Goal: Task Accomplishment & Management: Manage account settings

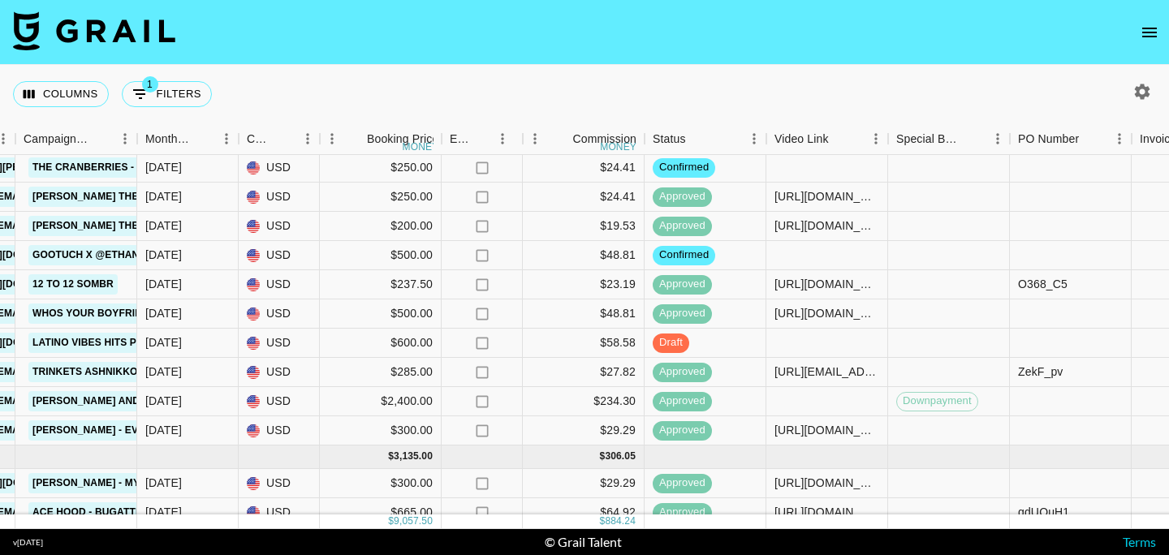
scroll to position [93, 768]
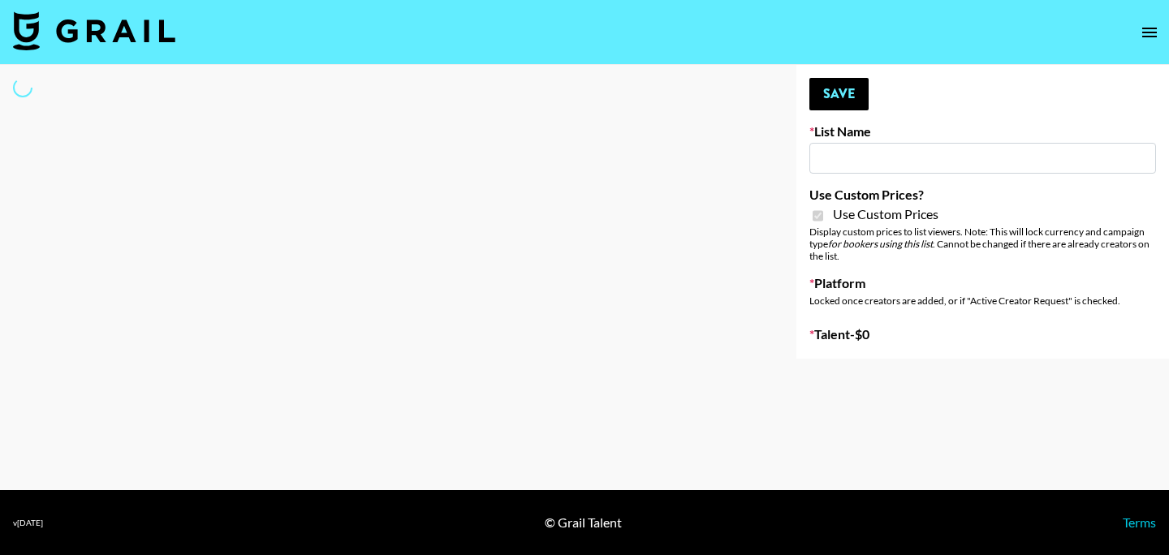
type input "[PERSON_NAME] ([DATE])"
checkbox input "true"
select select "Brand"
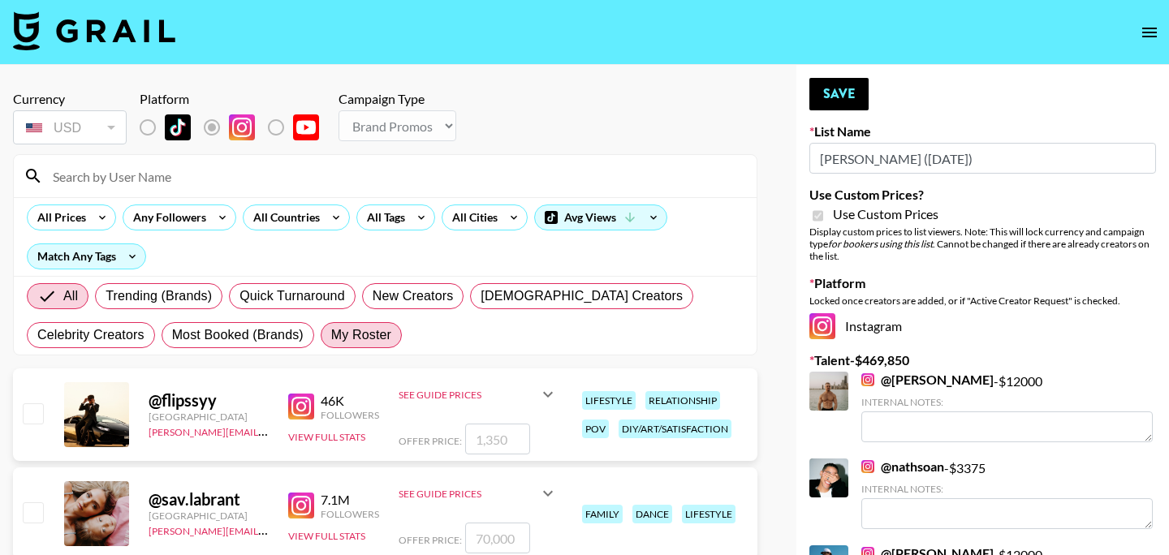
click at [361, 333] on span "My Roster" at bounding box center [361, 334] width 60 height 19
click at [331, 335] on input "My Roster" at bounding box center [331, 335] width 0 height 0
radio input "true"
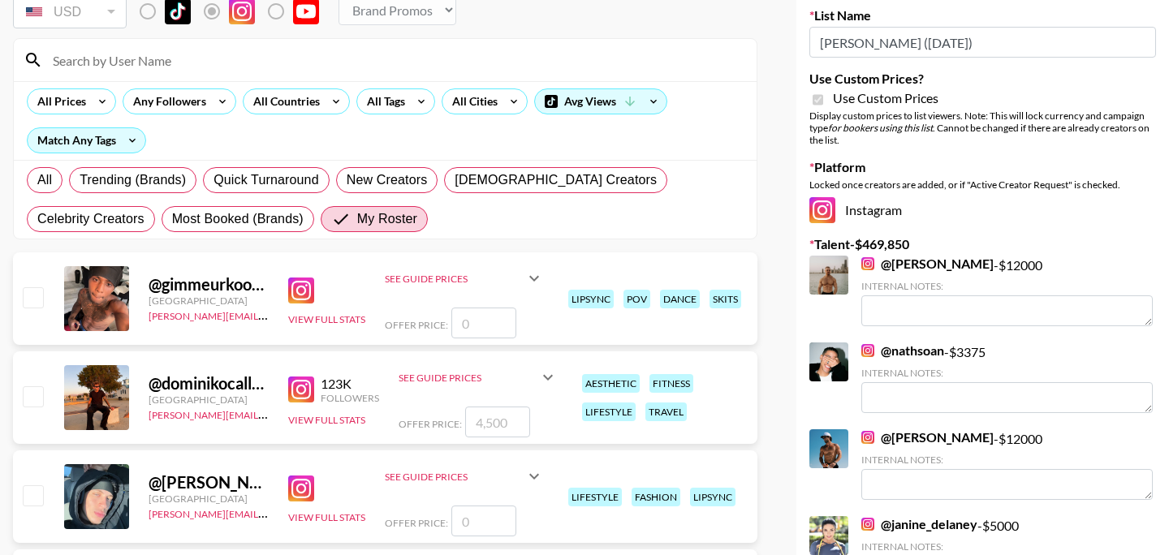
scroll to position [125, 0]
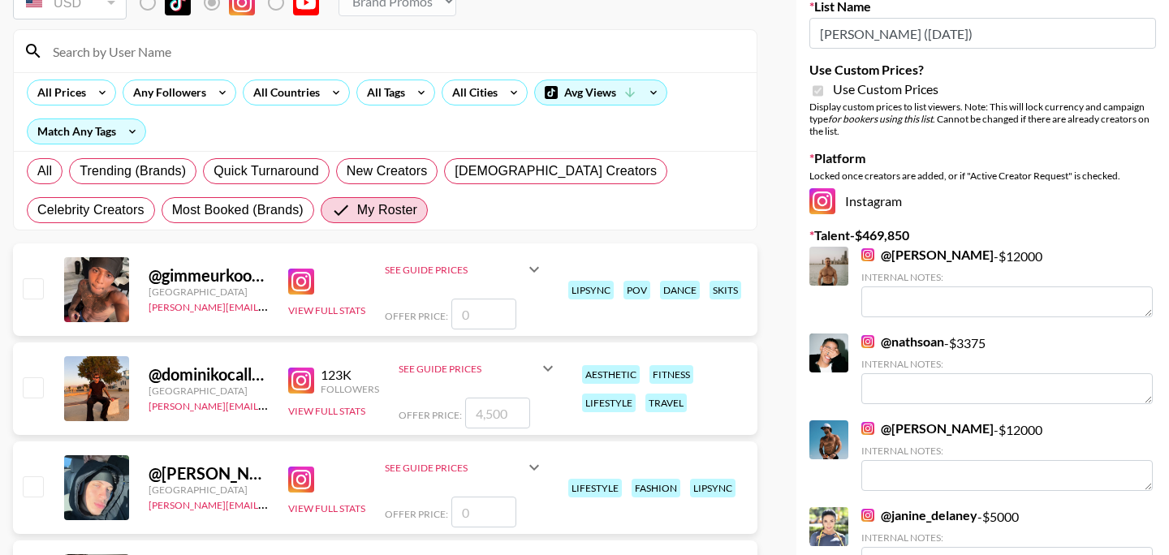
click at [32, 393] on input "checkbox" at bounding box center [32, 386] width 19 height 19
checkbox input "true"
type input "4500"
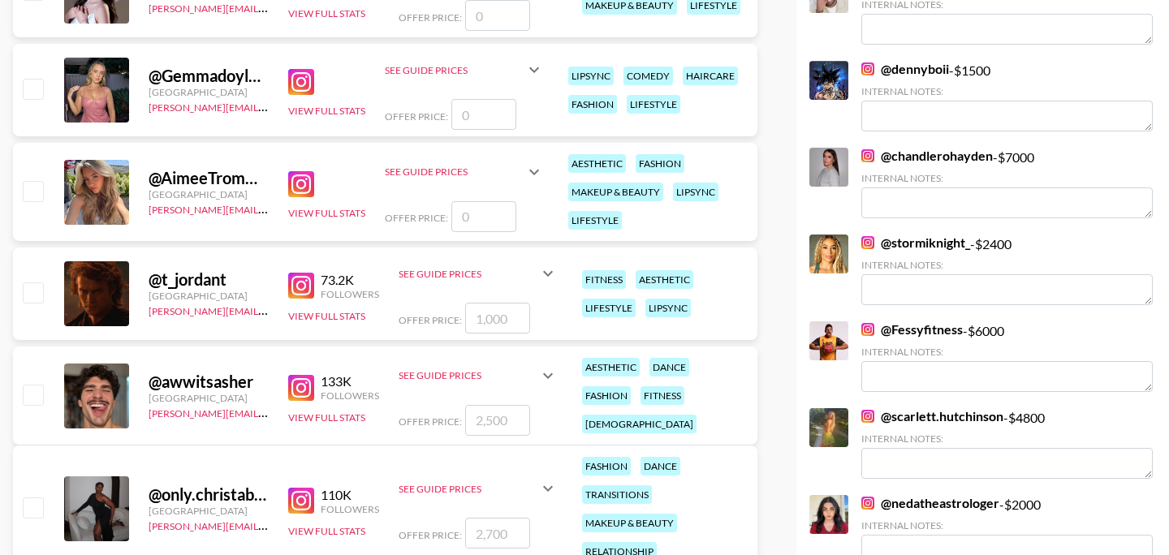
scroll to position [924, 0]
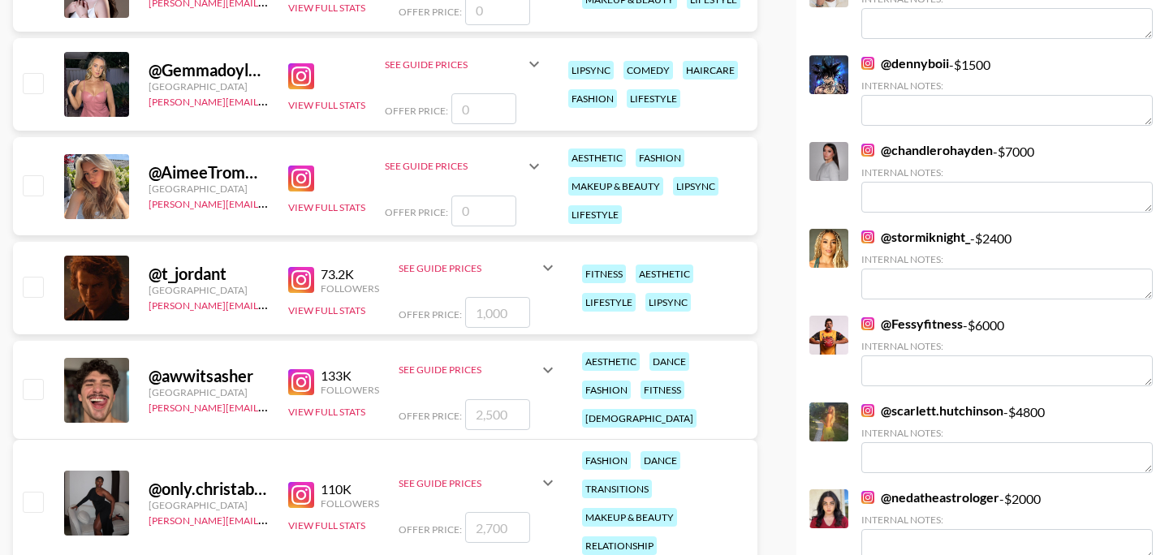
click at [45, 390] on div "@ awwitsasher [GEOGRAPHIC_DATA] [PERSON_NAME][EMAIL_ADDRESS][DOMAIN_NAME] 133K …" at bounding box center [385, 390] width 744 height 98
click at [36, 388] on input "checkbox" at bounding box center [32, 388] width 19 height 19
checkbox input "true"
type input "2500"
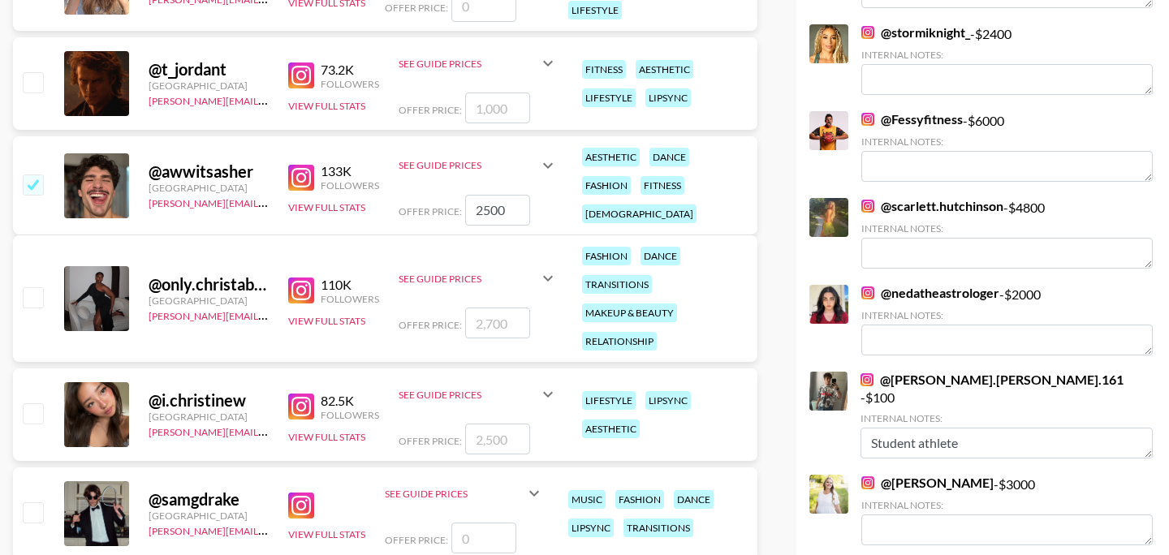
scroll to position [1131, 0]
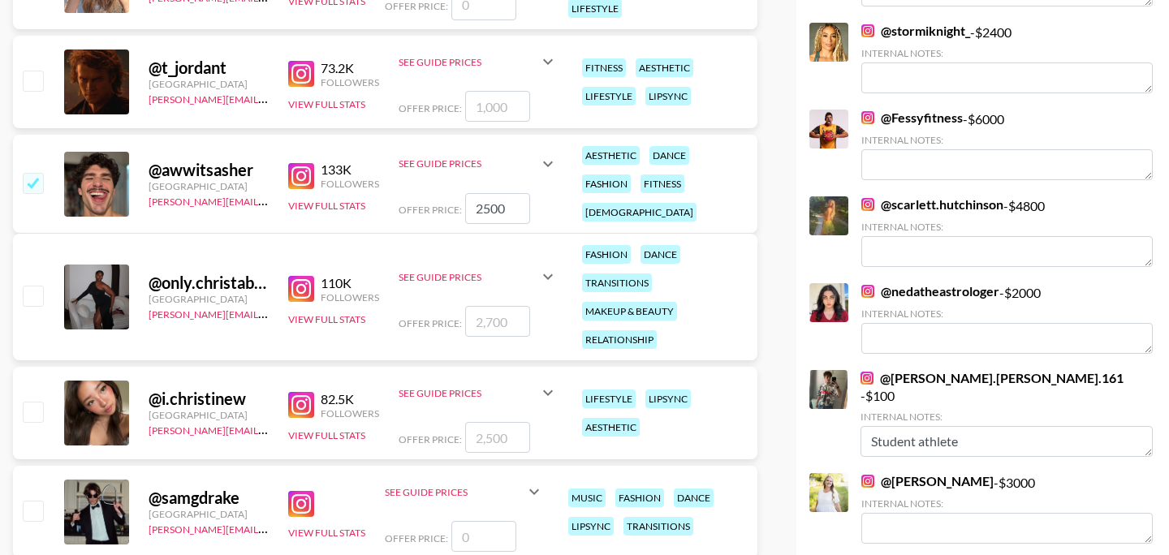
click at [36, 417] on input "checkbox" at bounding box center [32, 411] width 19 height 19
checkbox input "true"
type input "2500"
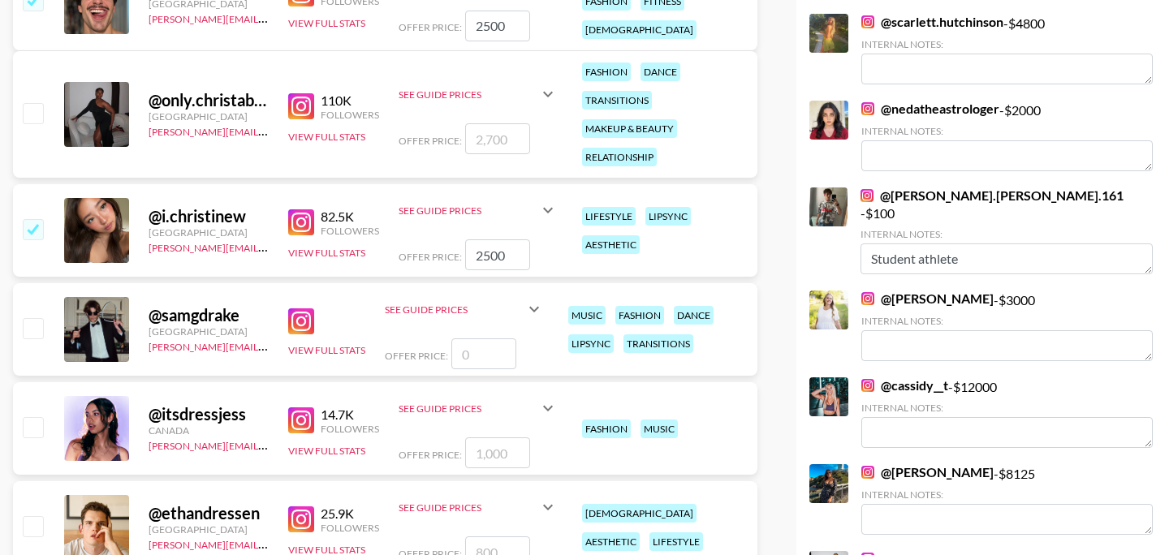
scroll to position [1319, 0]
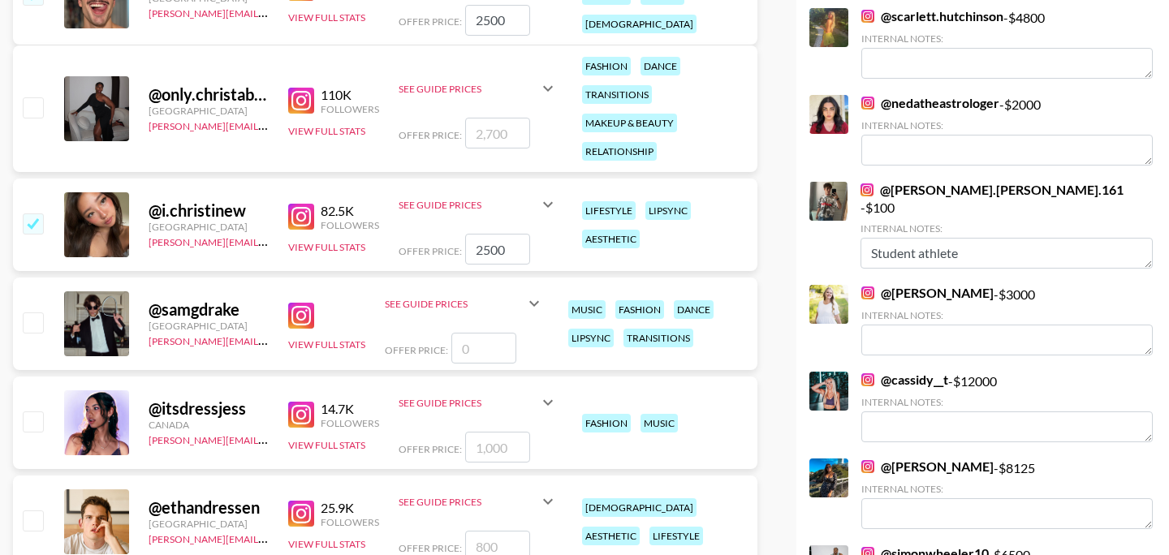
click at [36, 417] on input "checkbox" at bounding box center [32, 421] width 19 height 19
checkbox input "true"
type input "1000"
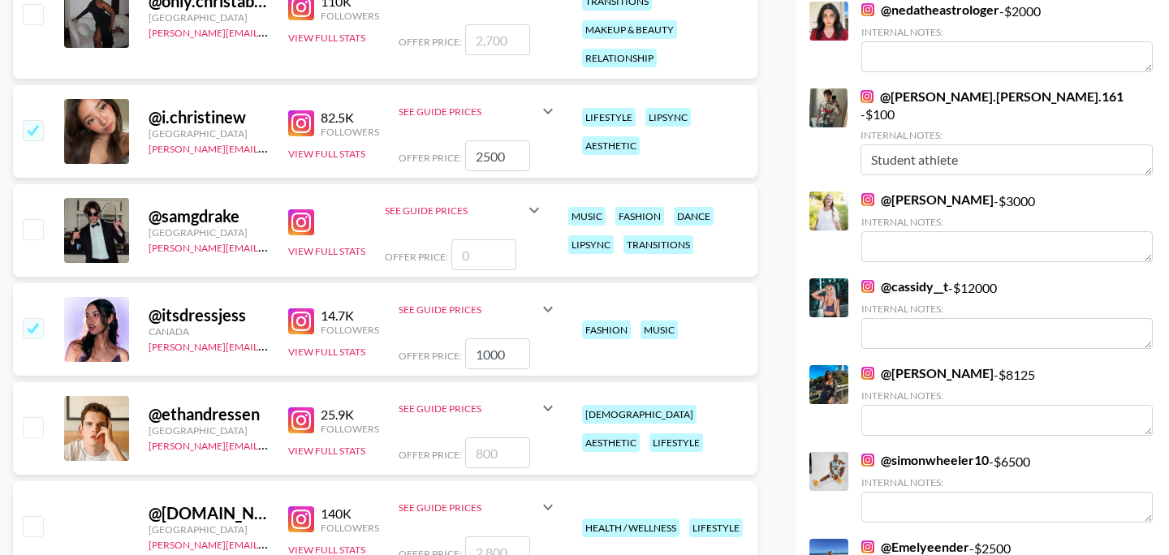
scroll to position [1414, 0]
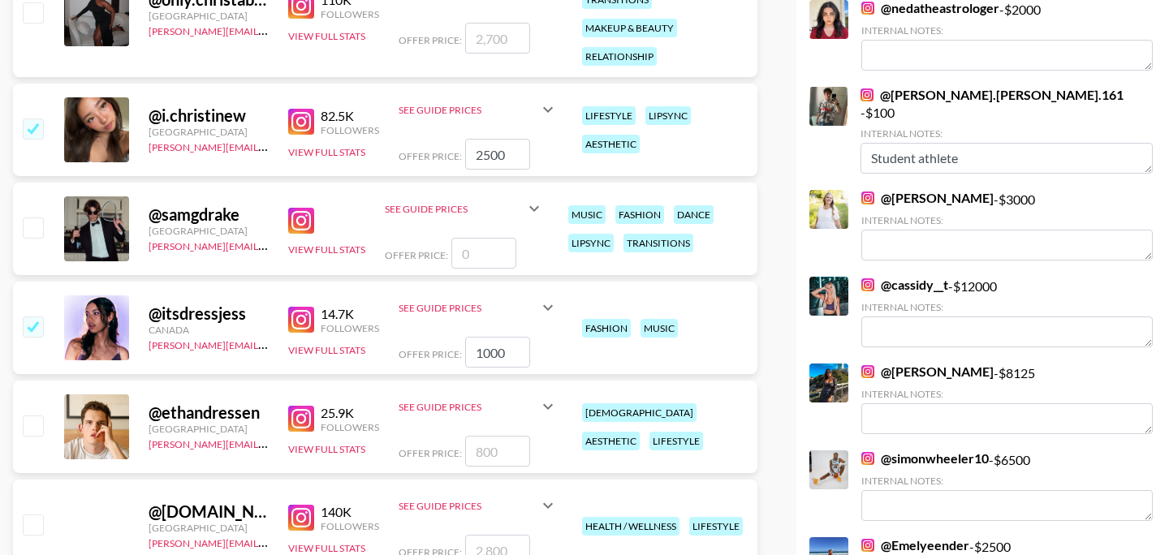
click at [37, 437] on div at bounding box center [31, 427] width 25 height 28
click at [37, 429] on input "checkbox" at bounding box center [32, 425] width 19 height 19
checkbox input "true"
type input "800"
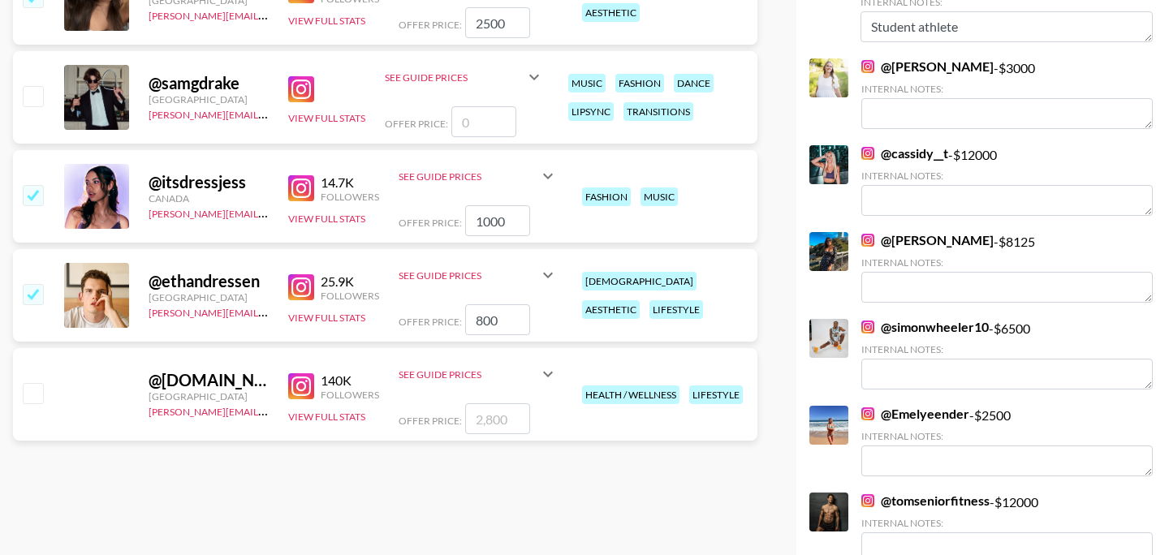
scroll to position [1552, 0]
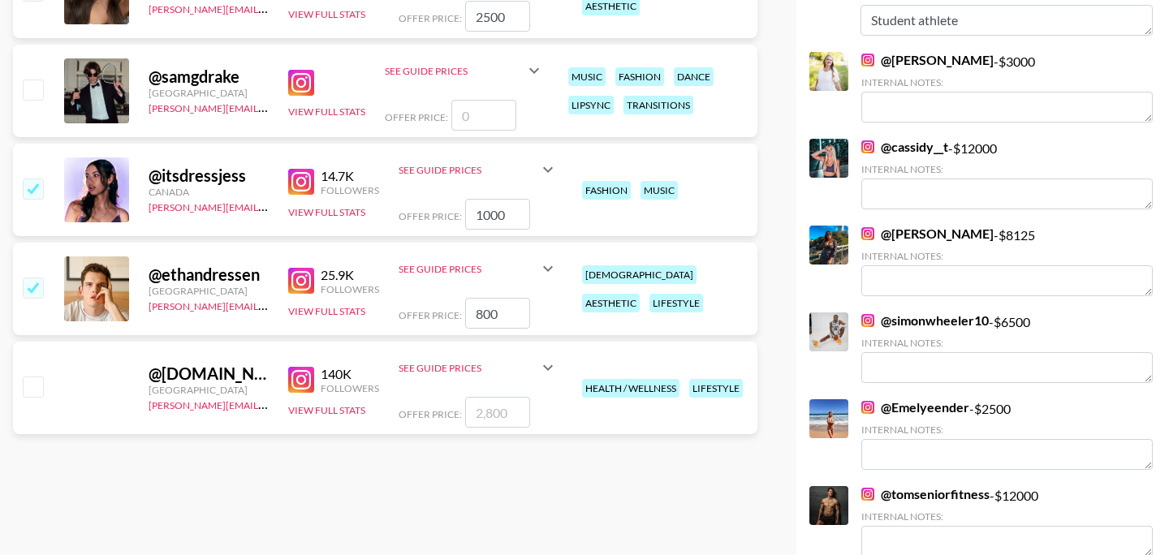
click at [30, 392] on input "checkbox" at bounding box center [32, 386] width 19 height 19
checkbox input "true"
drag, startPoint x: 506, startPoint y: 410, endPoint x: 457, endPoint y: 412, distance: 48.8
click at [457, 412] on div "Offer Price: 2800" at bounding box center [478, 412] width 159 height 31
type input "3000"
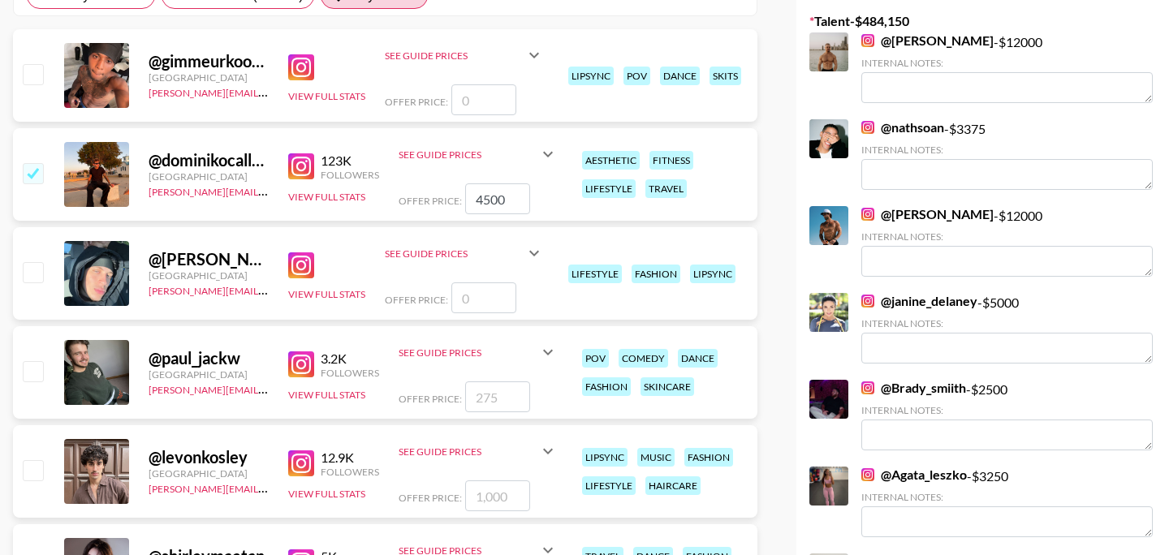
scroll to position [0, 0]
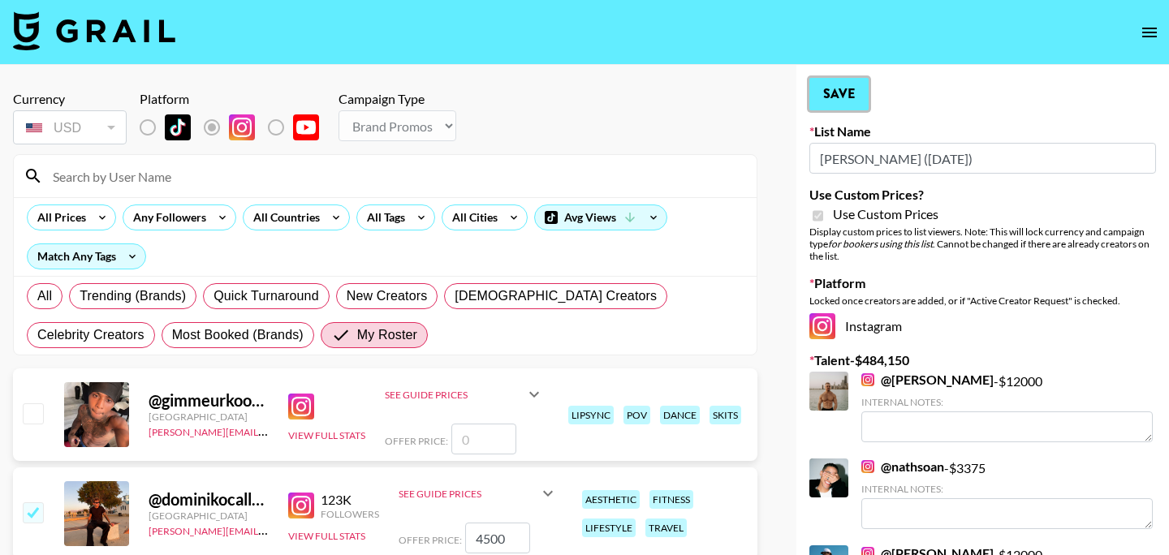
click at [833, 90] on button "Save" at bounding box center [838, 94] width 59 height 32
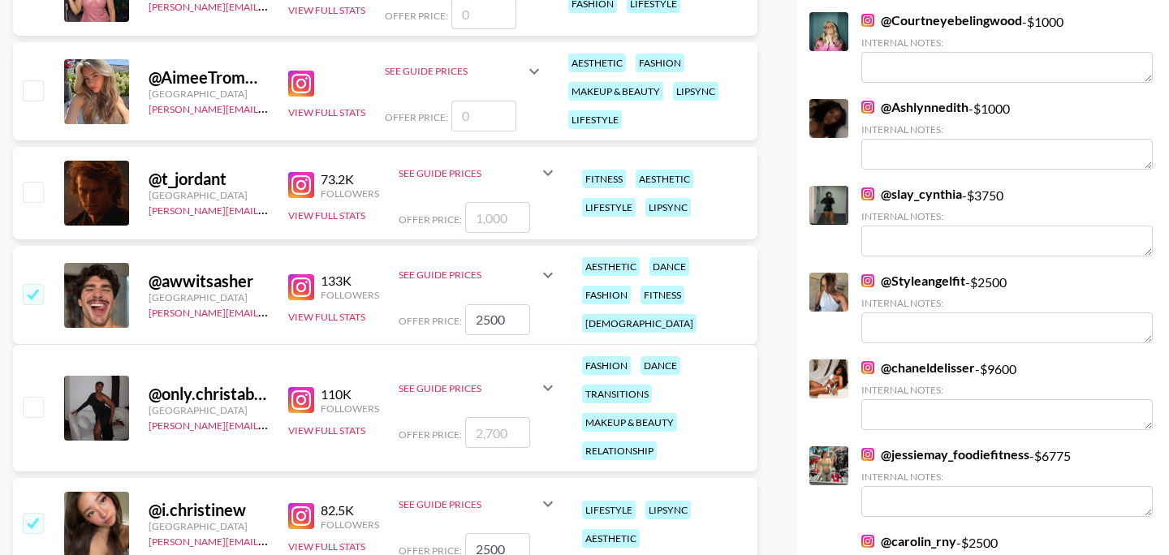
scroll to position [7710, 0]
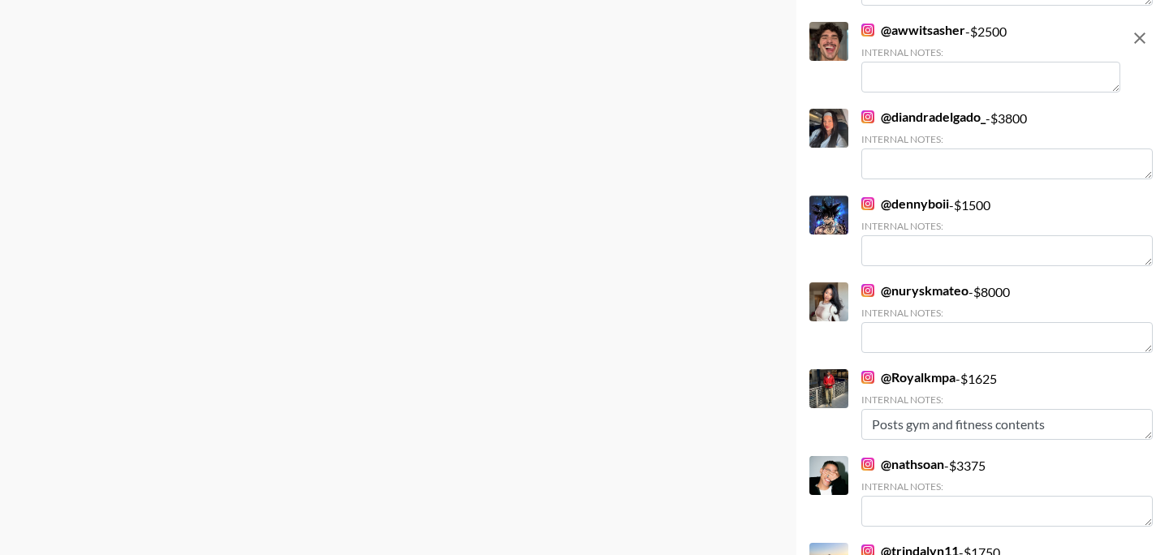
scroll to position [8001, 0]
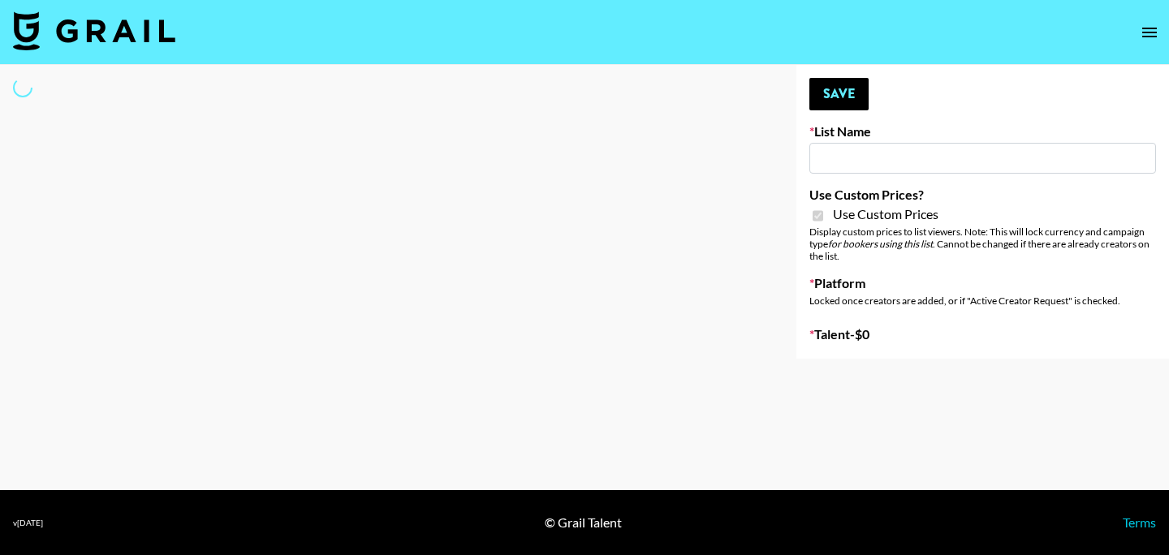
type input "Khiels ([DATE])"
checkbox input "true"
select select "Brand"
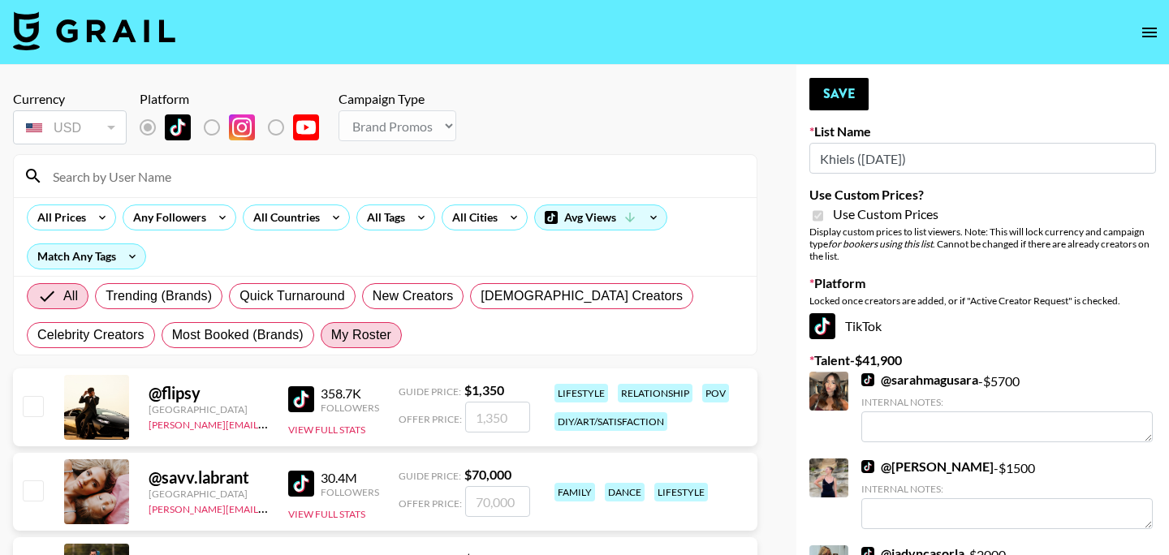
click at [334, 336] on span "My Roster" at bounding box center [361, 334] width 60 height 19
click at [331, 335] on input "My Roster" at bounding box center [331, 335] width 0 height 0
radio input "true"
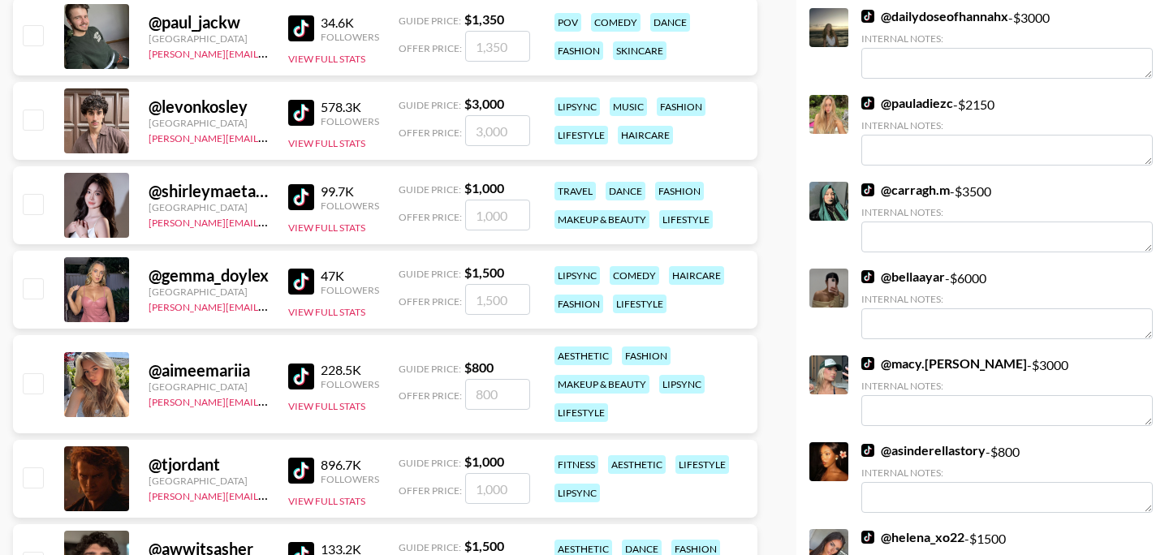
scroll to position [628, 0]
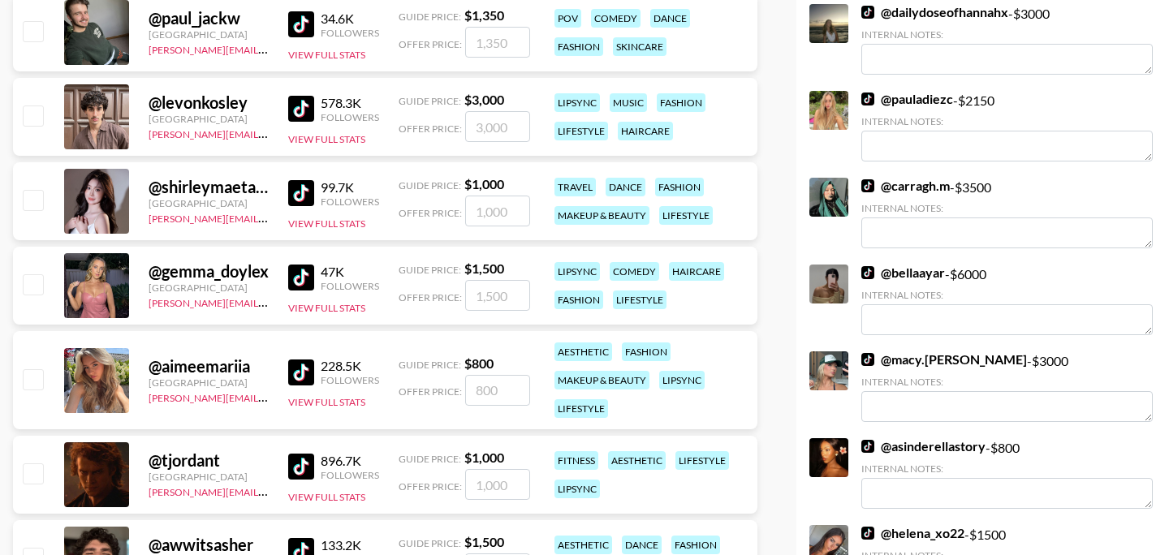
click at [33, 277] on input "checkbox" at bounding box center [32, 283] width 19 height 19
checkbox input "true"
click at [523, 292] on input "1500" at bounding box center [497, 295] width 65 height 31
type input "1000"
click at [758, 276] on div "Currency USD USD ​ Platform Campaign Type Choose Type... Song Promos Brand Prom…" at bounding box center [385, 291] width 770 height 1709
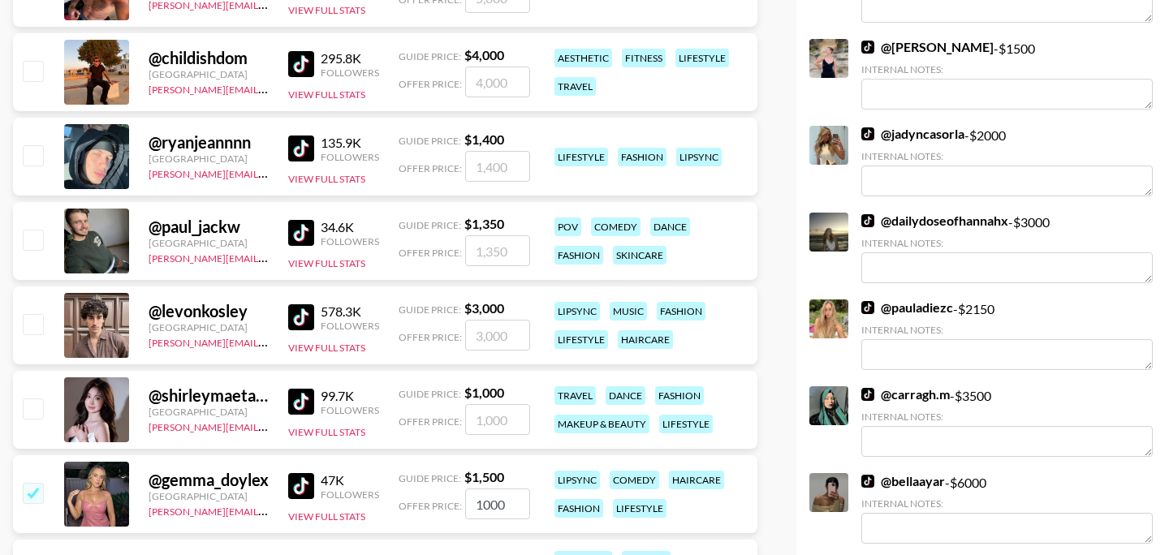
scroll to position [0, 0]
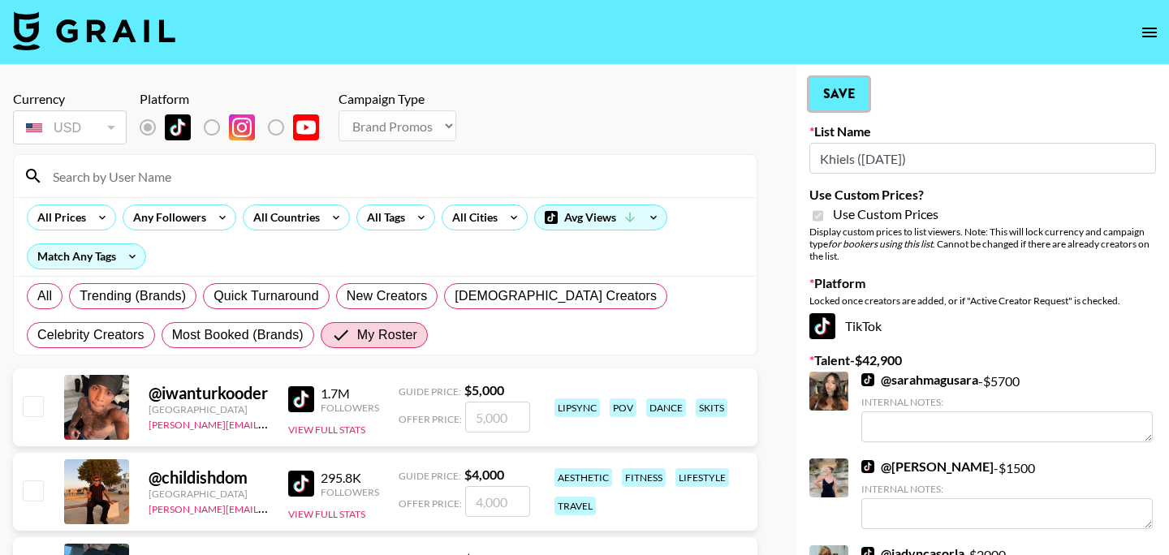
click at [843, 98] on button "Save" at bounding box center [838, 94] width 59 height 32
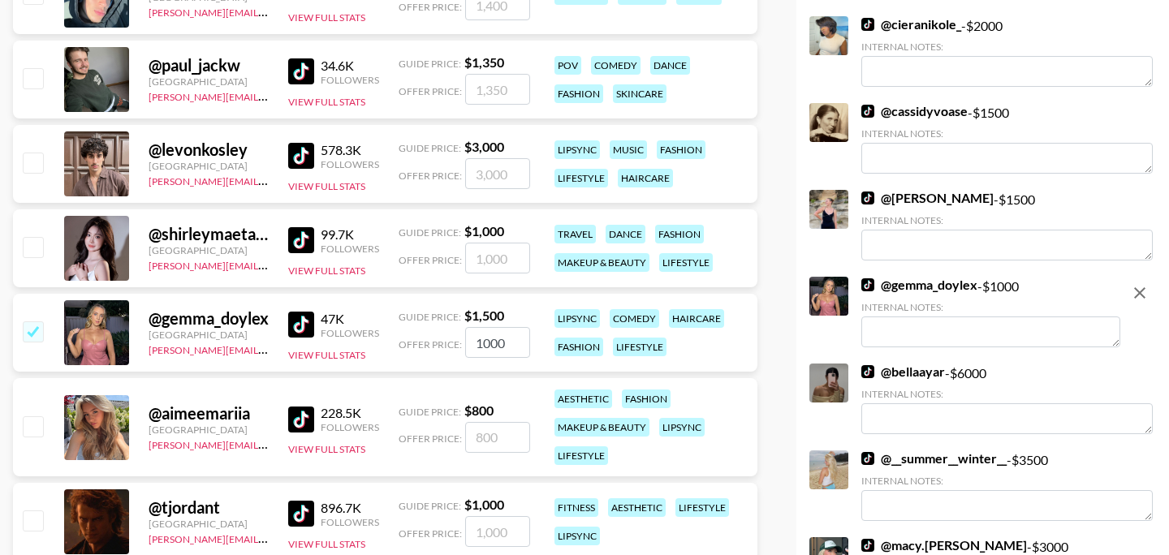
scroll to position [583, 0]
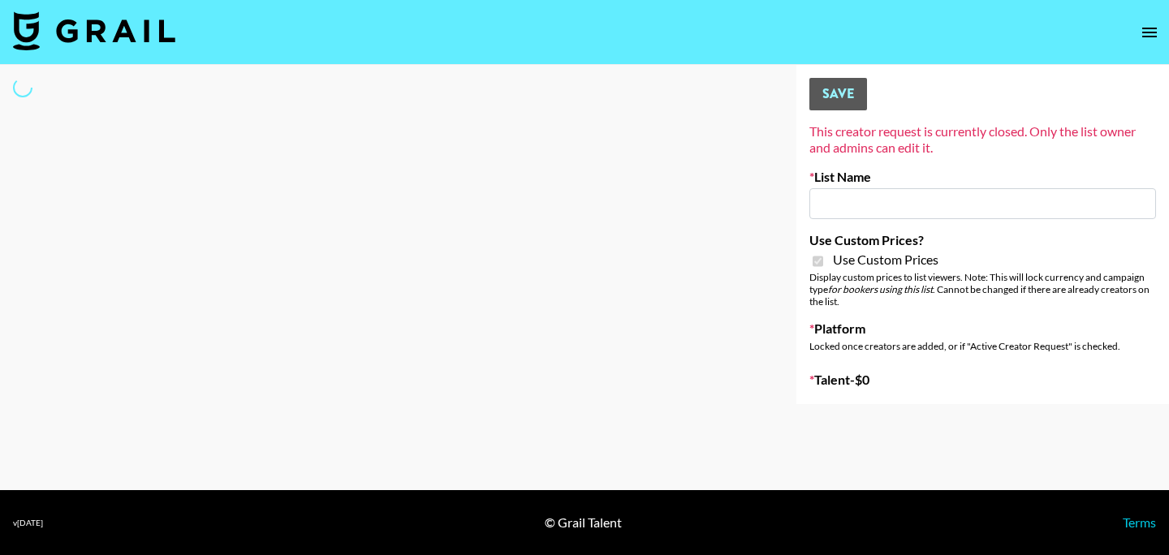
type input "Yumu"
checkbox input "true"
select select "Brand"
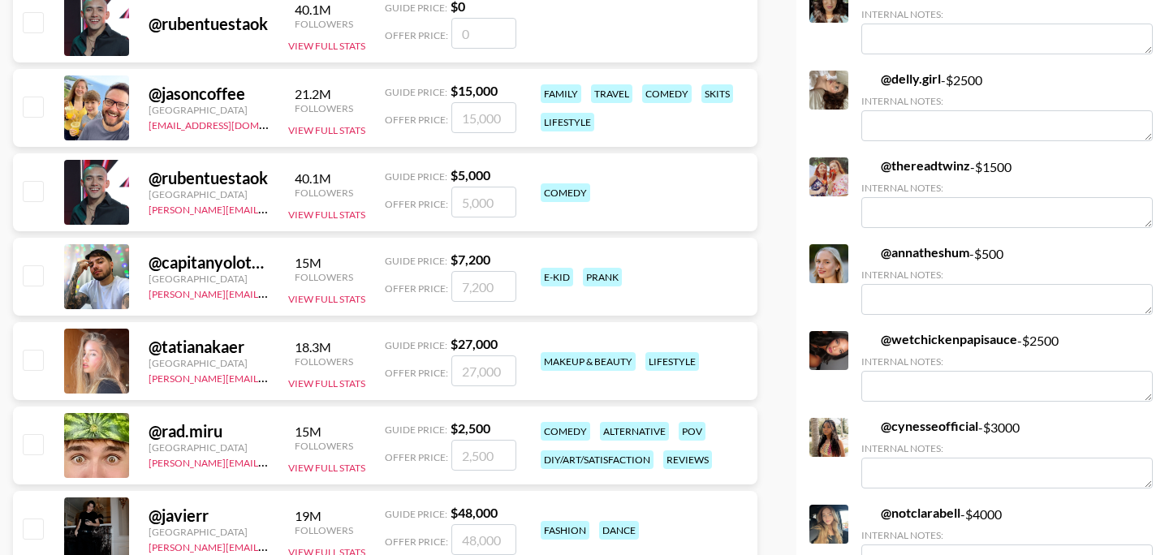
scroll to position [2580, 0]
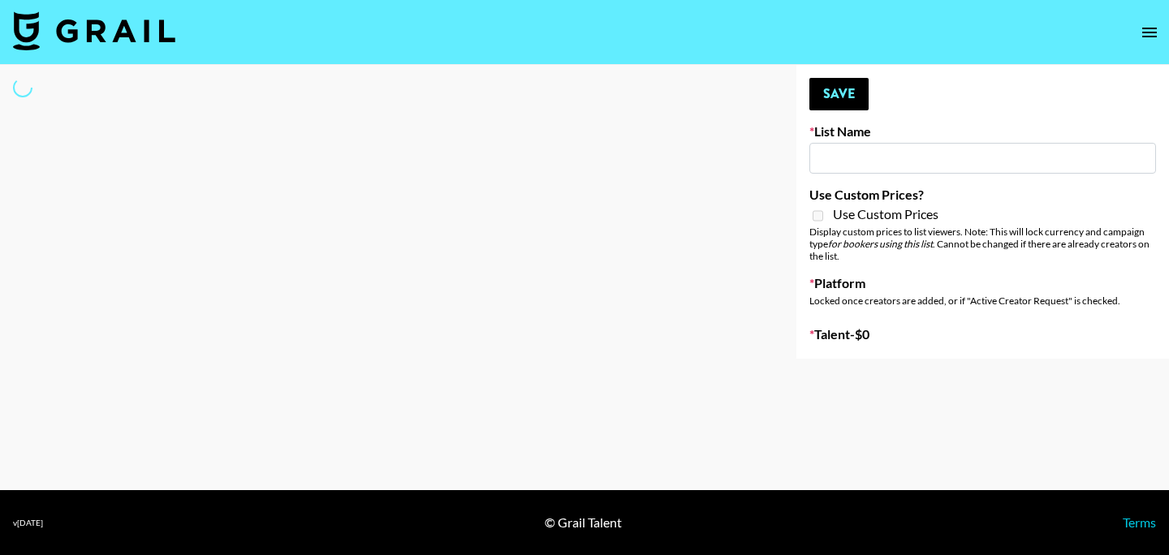
type input "Deebaby Song Promo"
select select "Song"
